Goal: Find contact information

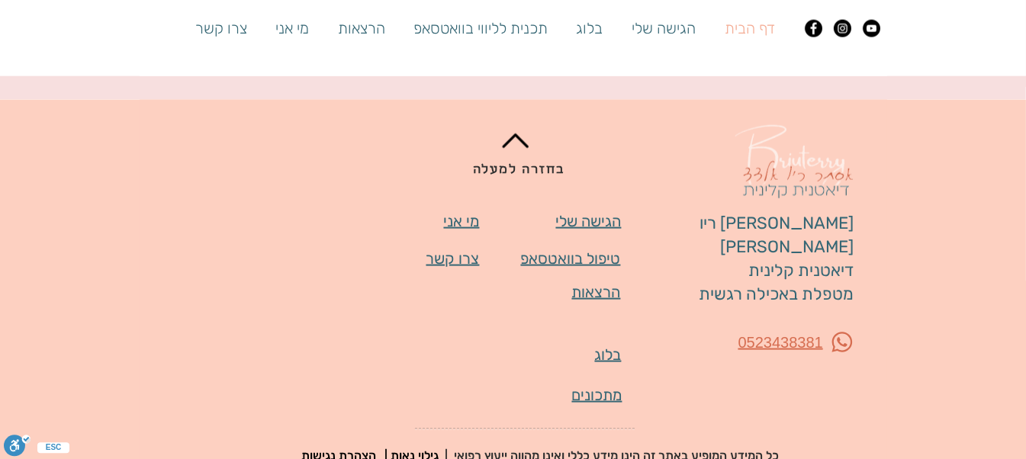
scroll to position [2844, 0]
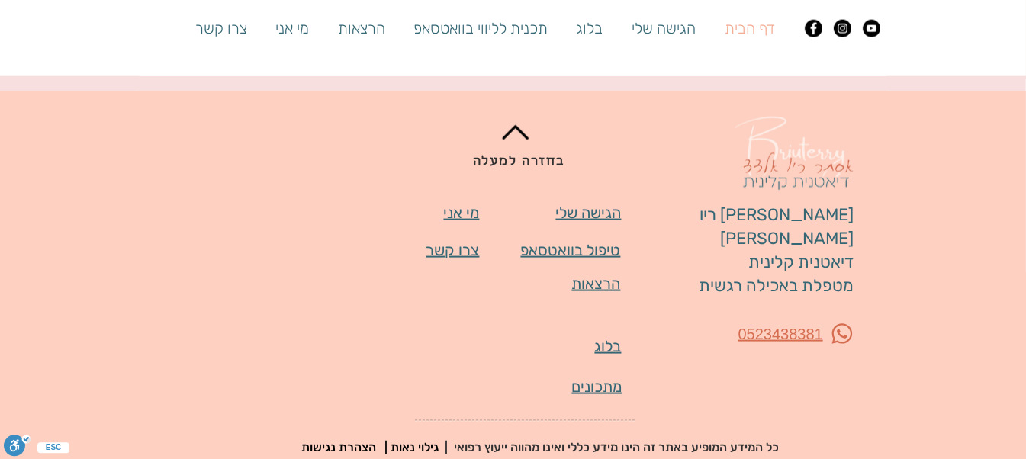
click at [465, 241] on span "צרו קשר" at bounding box center [452, 250] width 53 height 18
